Goal: Information Seeking & Learning: Learn about a topic

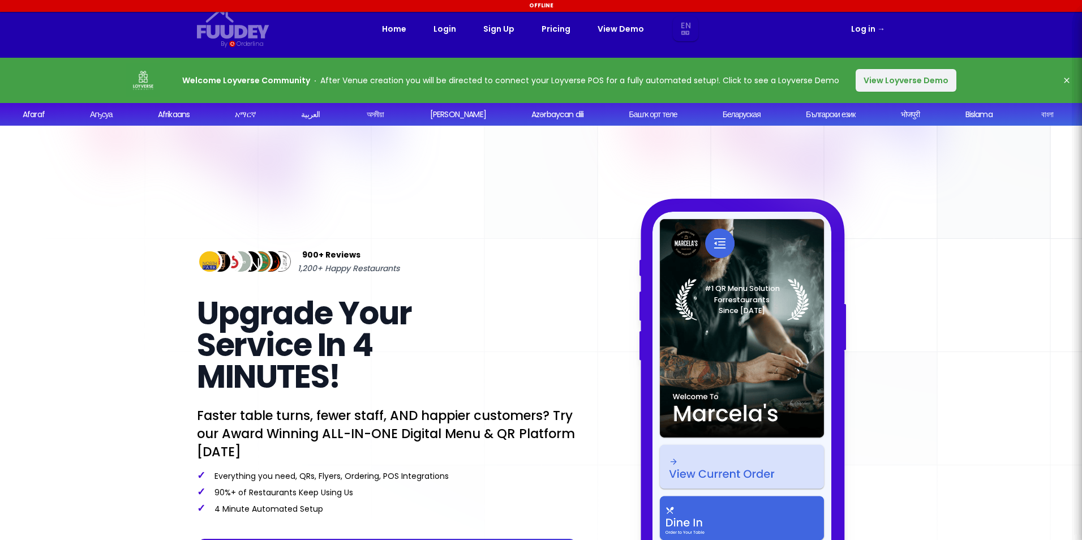
select select "en"
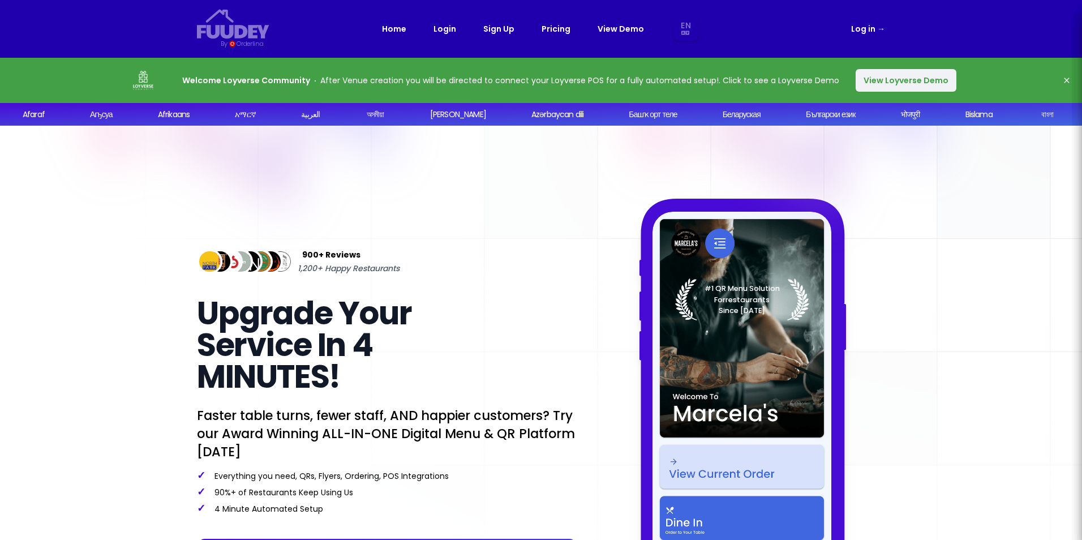
select select "en"
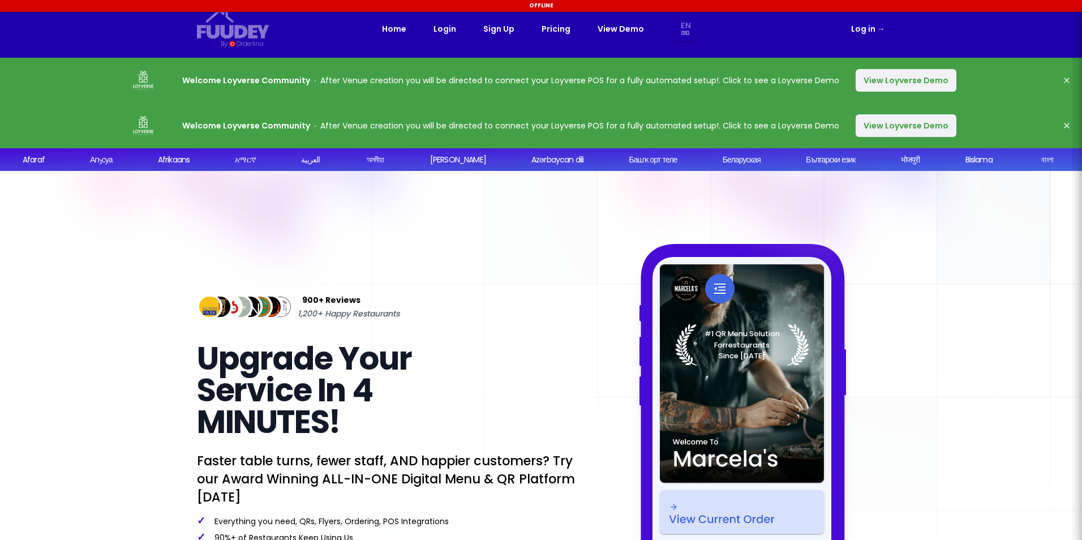
select select "en"
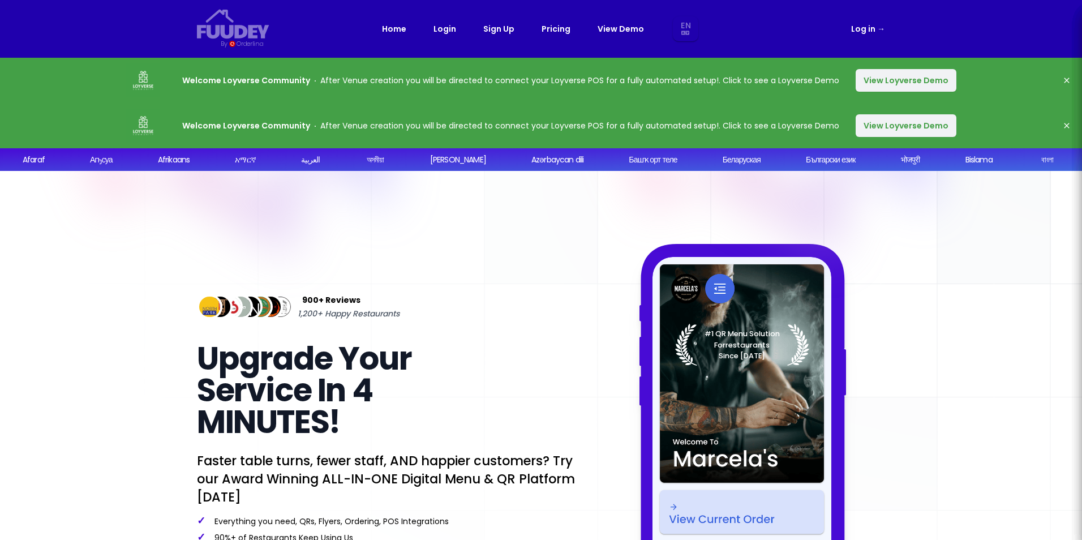
click at [883, 82] on button "View Loyverse Demo" at bounding box center [906, 80] width 101 height 23
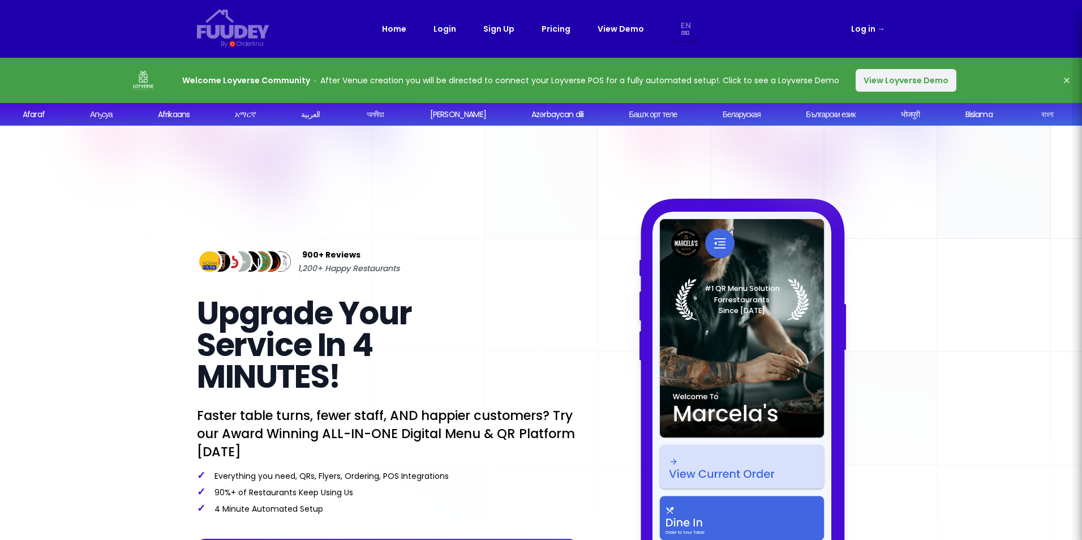
select select "en"
click at [542, 35] on link "Pricing" at bounding box center [556, 29] width 29 height 14
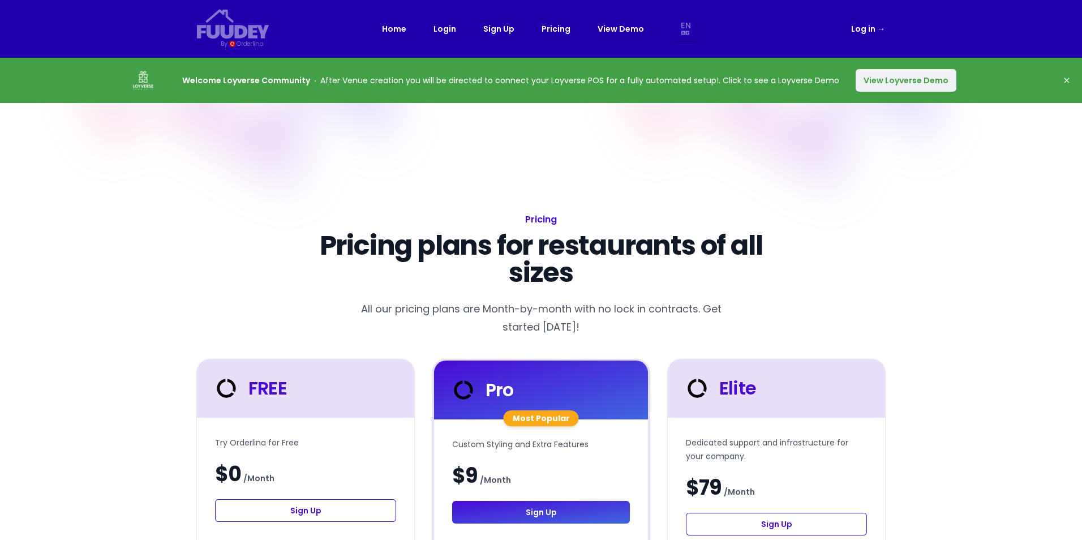
click at [550, 28] on link "Pricing" at bounding box center [556, 29] width 29 height 14
select select "en"
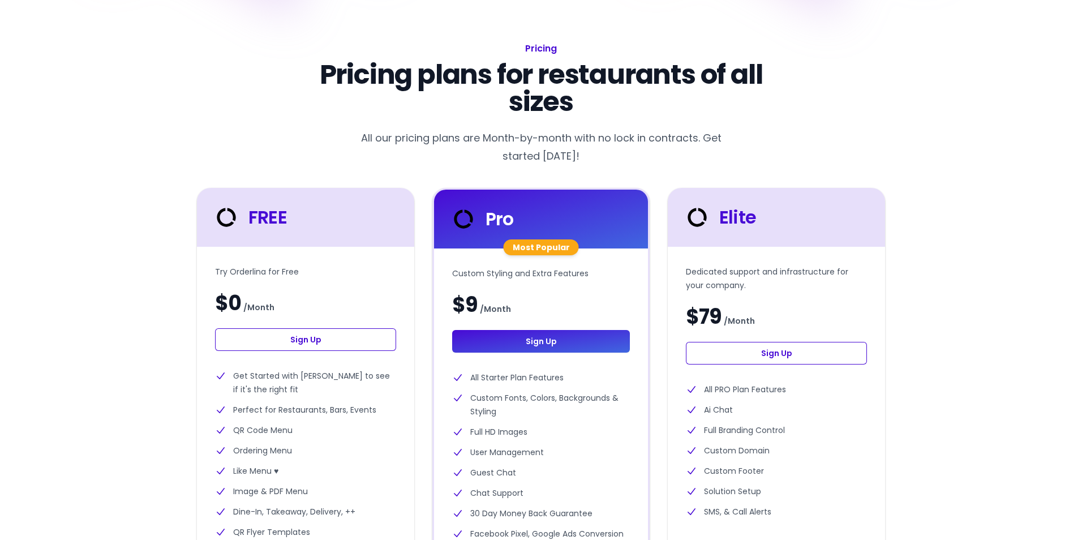
scroll to position [170, 0]
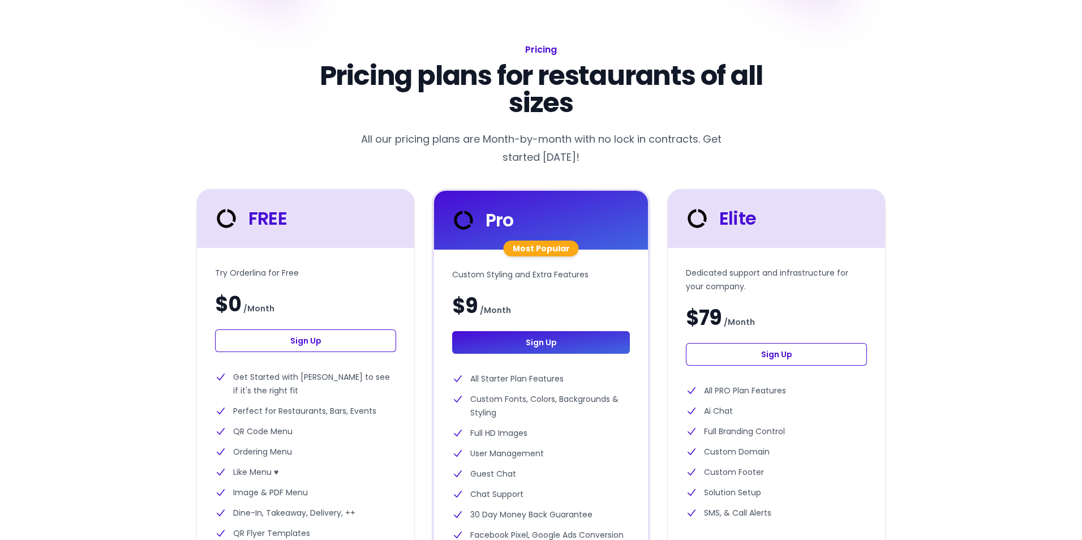
select select "en"
